Goal: Task Accomplishment & Management: Use online tool/utility

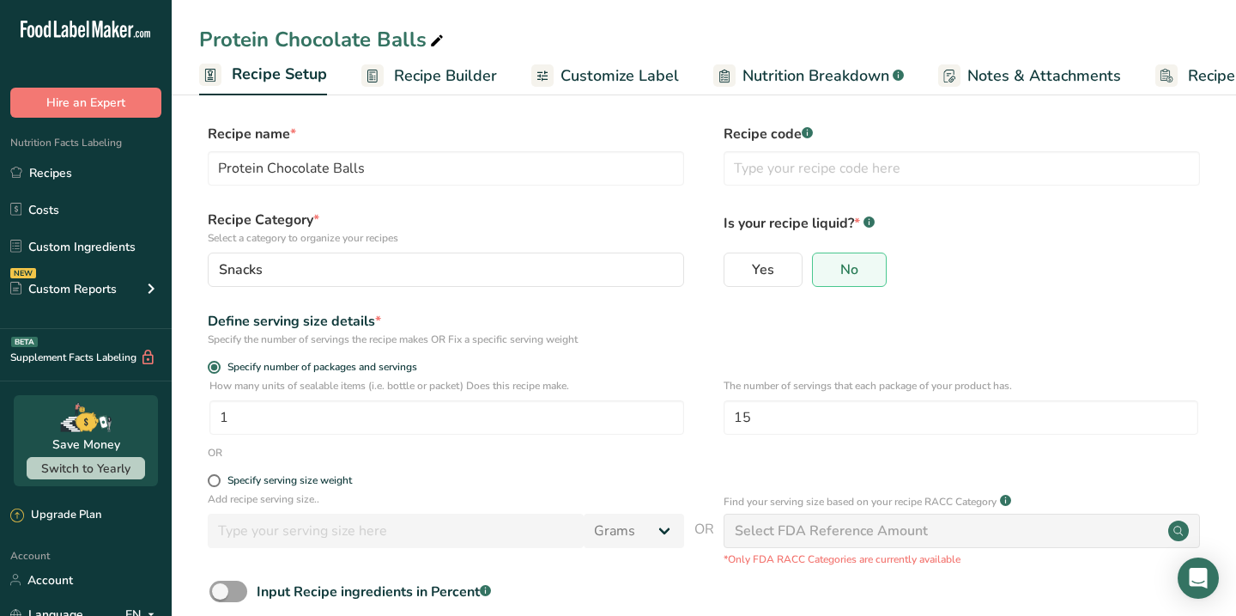
scroll to position [0, 6]
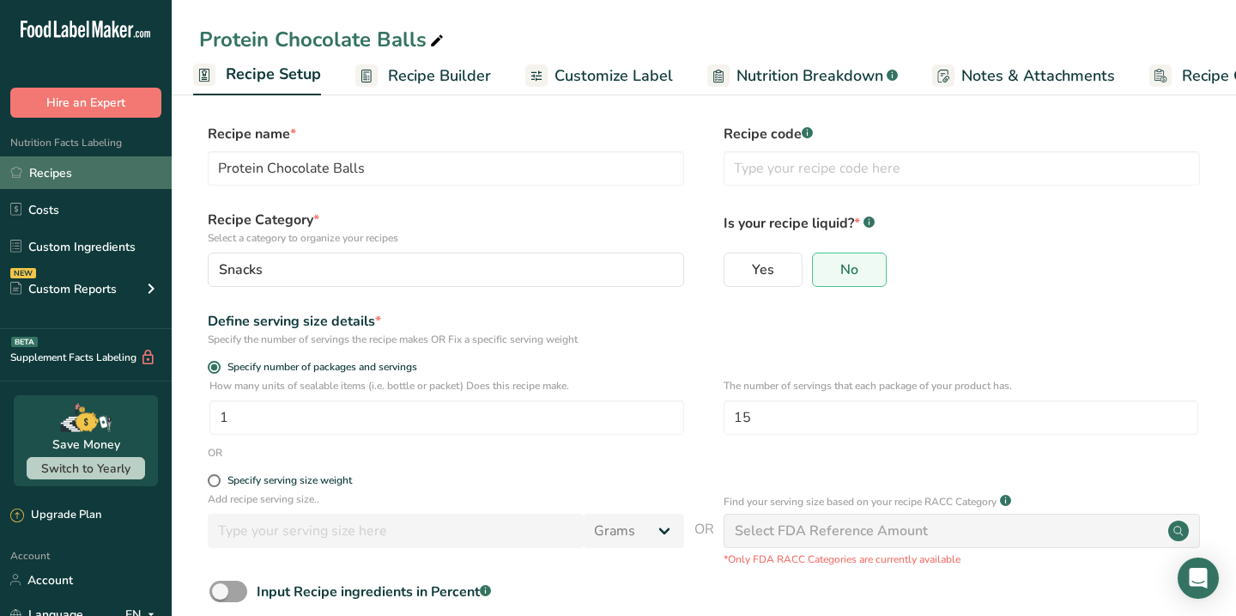
click at [46, 174] on link "Recipes" at bounding box center [86, 172] width 172 height 33
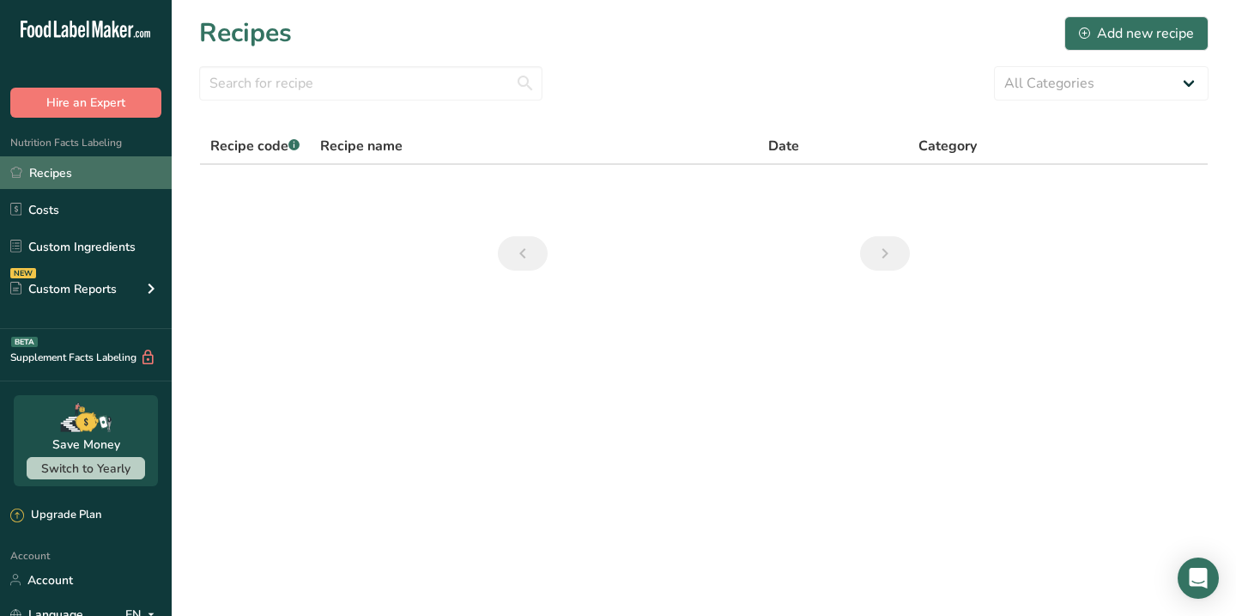
click at [46, 171] on link "Recipes" at bounding box center [86, 172] width 172 height 33
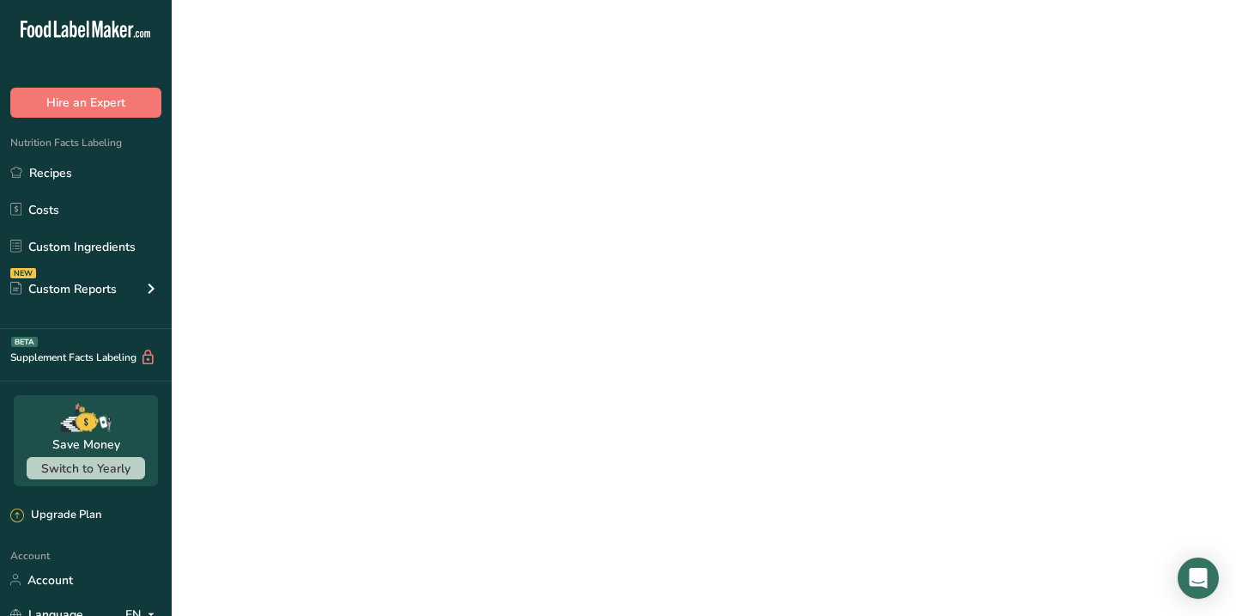
select select
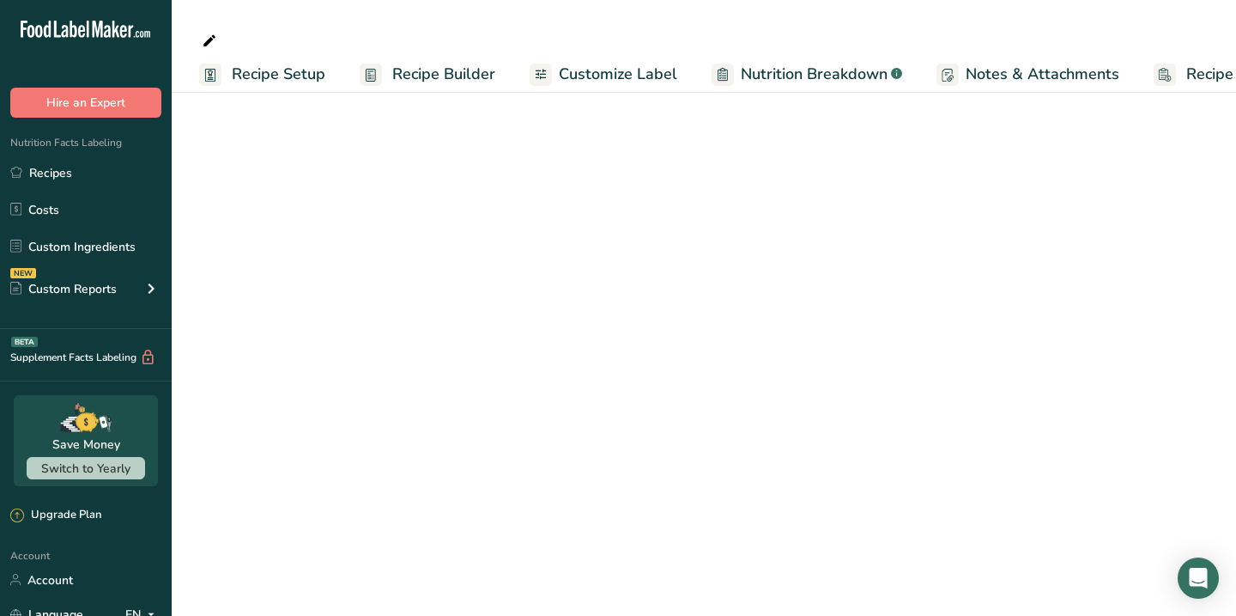
click at [412, 222] on main "Recipe Setup Recipe Builder Customize Label Nutrition Breakdown .a-a{fill:#3473…" at bounding box center [618, 308] width 1236 height 616
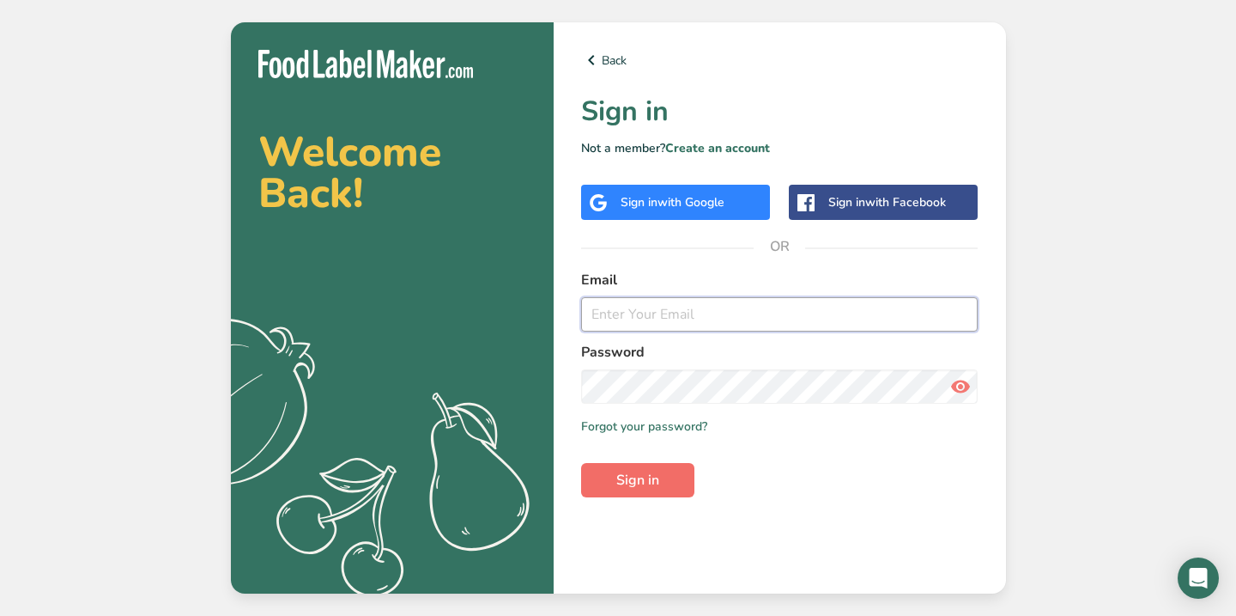
type input "[EMAIL_ADDRESS][DOMAIN_NAME]"
click at [628, 474] on span "Sign in" at bounding box center [637, 480] width 43 height 21
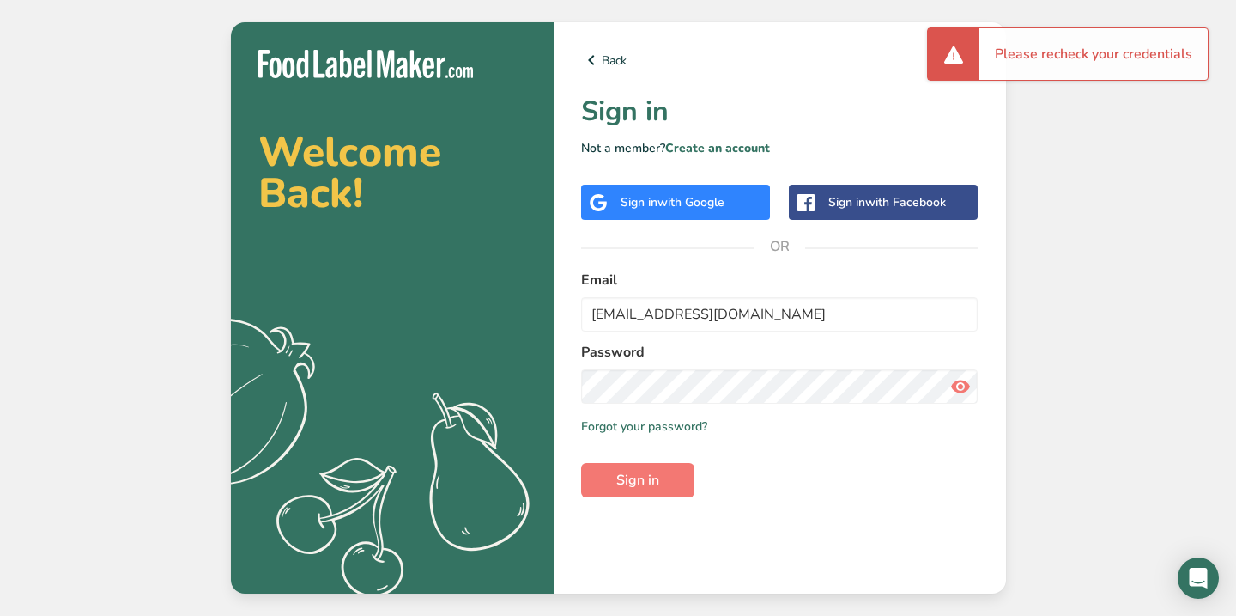
click at [956, 389] on icon at bounding box center [960, 386] width 21 height 31
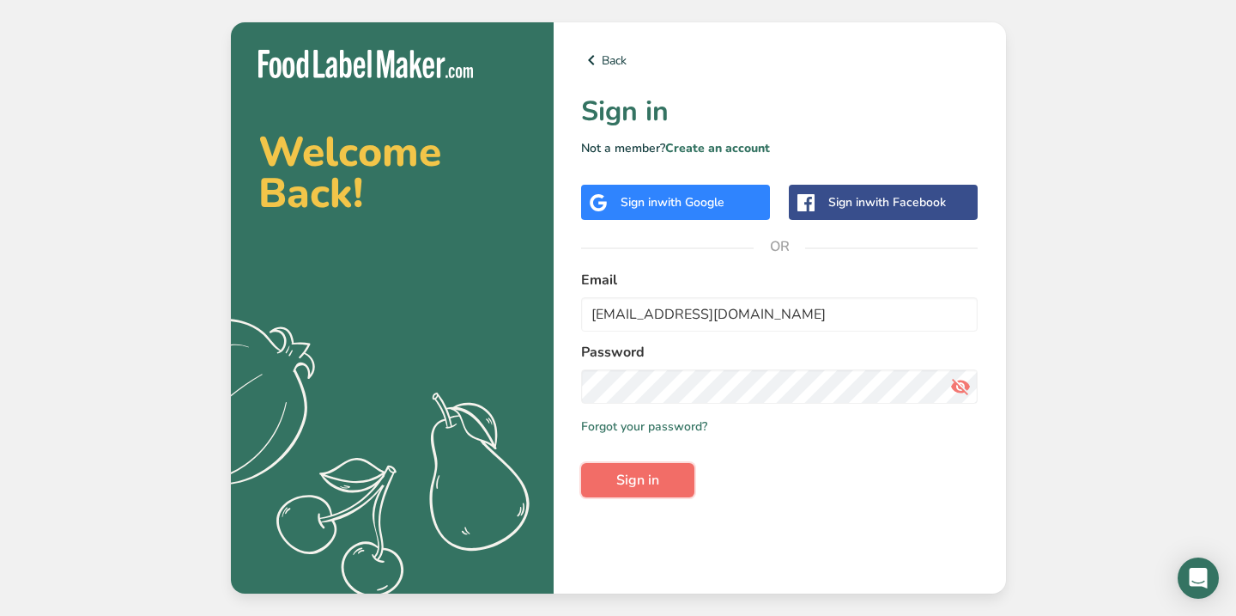
click at [628, 485] on span "Sign in" at bounding box center [637, 480] width 43 height 21
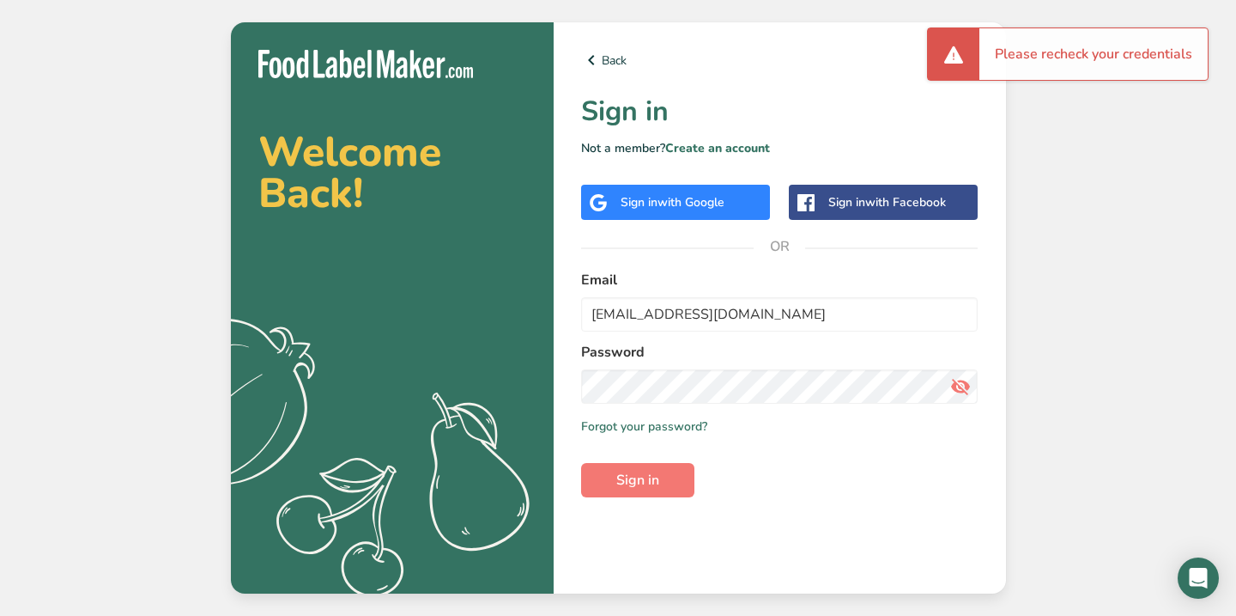
click at [647, 199] on div "Sign in with Google" at bounding box center [673, 202] width 104 height 18
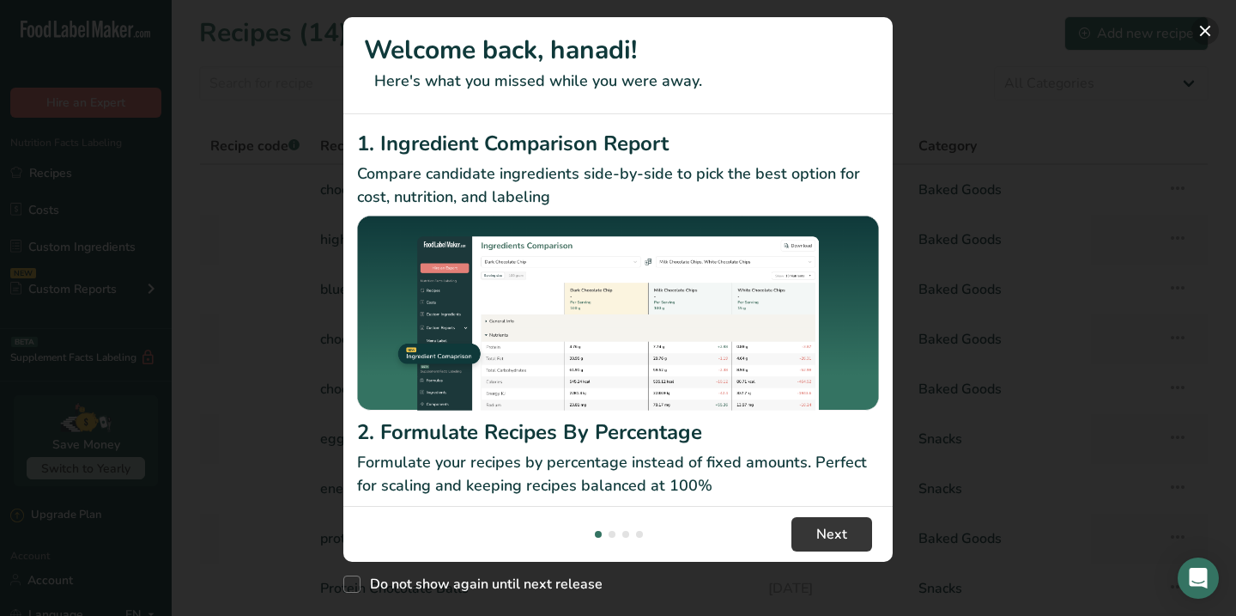
click at [1211, 31] on button "New Features" at bounding box center [1205, 30] width 27 height 27
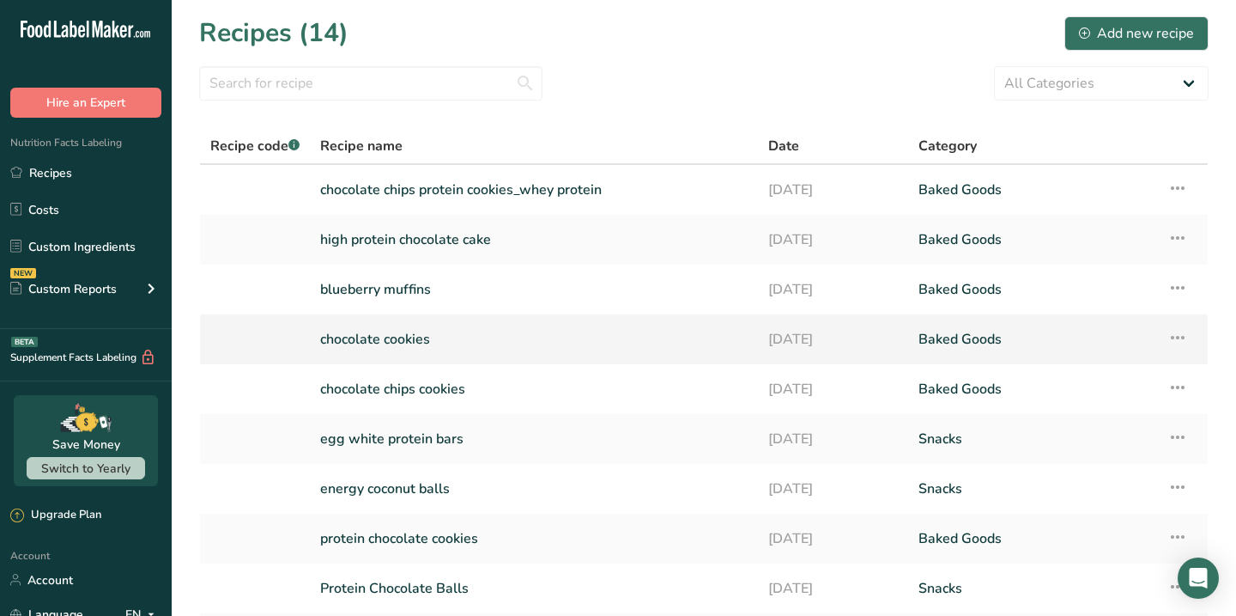
click at [325, 344] on link "chocolate cookies" at bounding box center [534, 339] width 428 height 36
